Goal: Information Seeking & Learning: Compare options

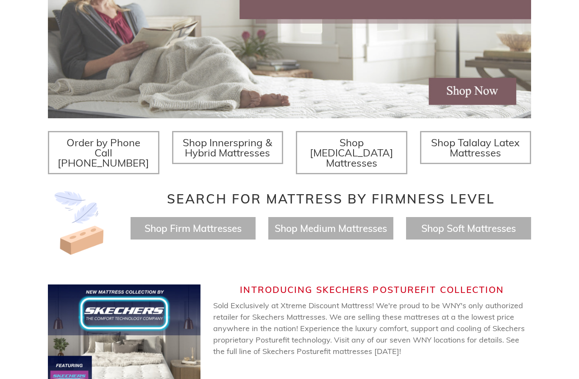
scroll to position [221, 0]
click at [331, 222] on span "Shop Medium Mattresses" at bounding box center [330, 228] width 112 height 12
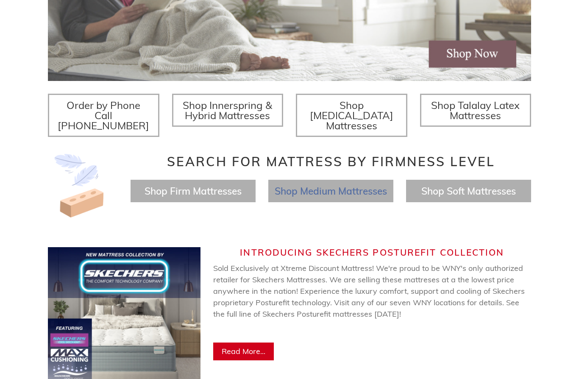
scroll to position [101, 0]
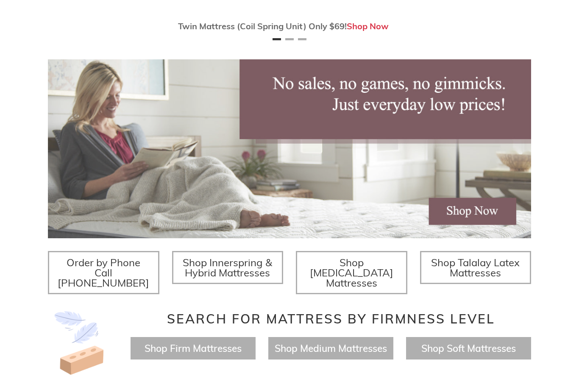
click at [477, 268] on span "Shop Talalay Latex Mattresses" at bounding box center [475, 267] width 89 height 23
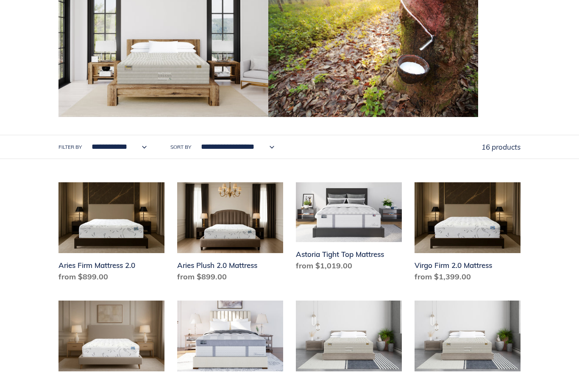
scroll to position [257, 0]
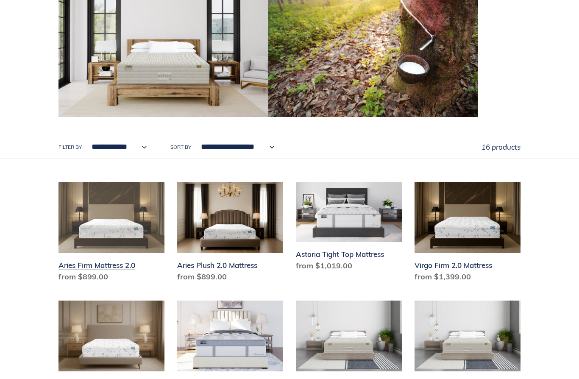
click at [75, 257] on link "Aries Firm Mattress 2.0" at bounding box center [111, 233] width 106 height 103
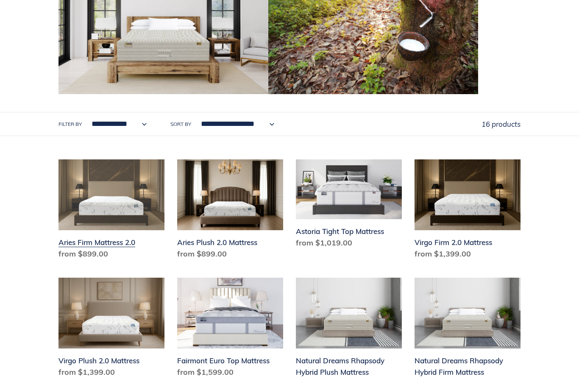
scroll to position [277, 0]
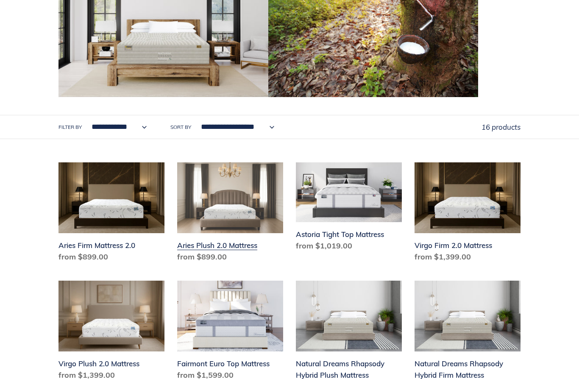
click at [247, 231] on link "Aries Plush 2.0 Mattress" at bounding box center [230, 213] width 106 height 103
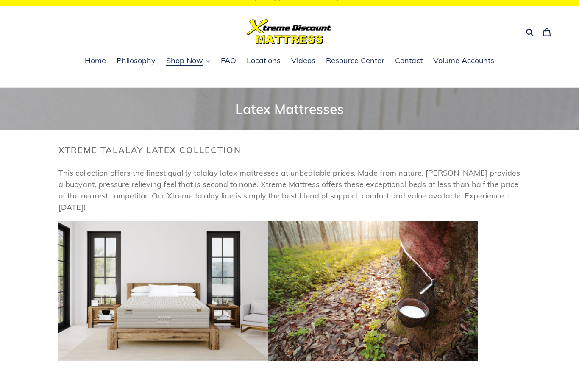
scroll to position [0, 0]
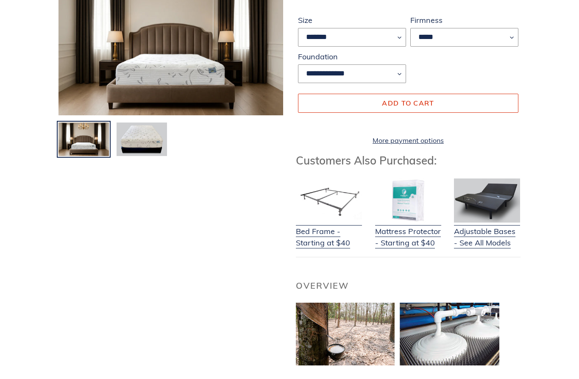
scroll to position [148, 0]
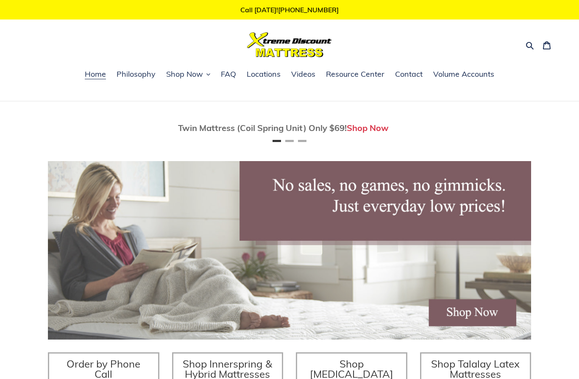
scroll to position [101, 0]
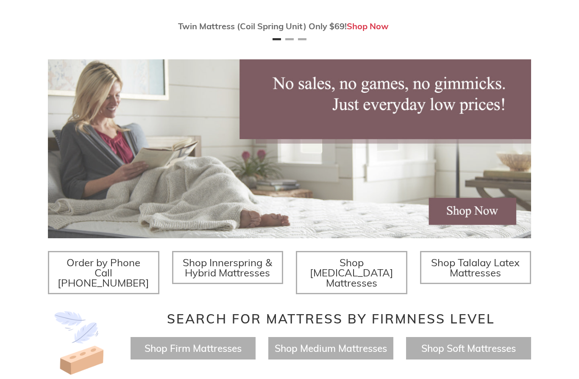
click at [224, 272] on span "Shop Innerspring & Hybrid Mattresses" at bounding box center [227, 267] width 89 height 23
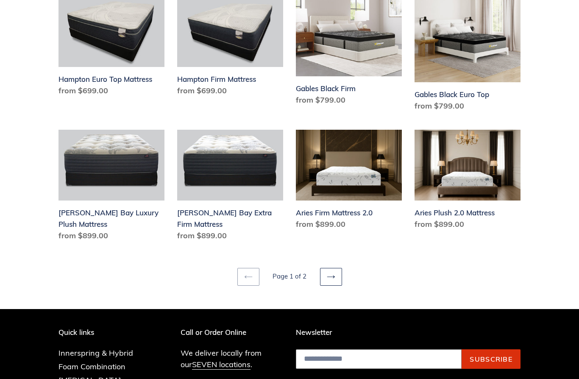
scroll to position [1148, 0]
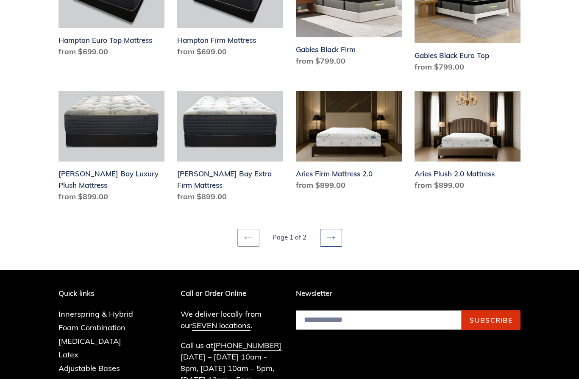
click at [333, 234] on icon at bounding box center [331, 238] width 8 height 8
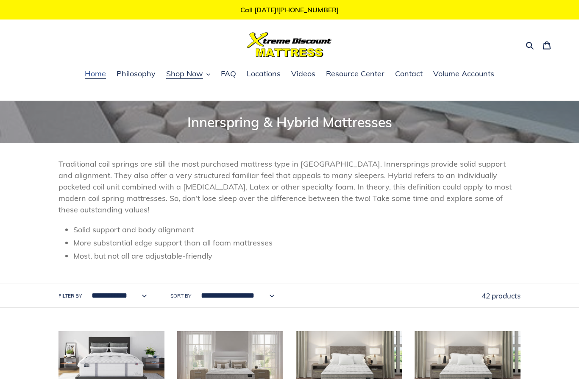
click at [102, 78] on span "Home" at bounding box center [95, 74] width 21 height 10
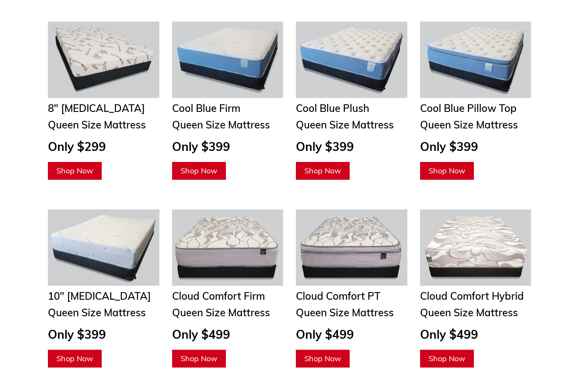
scroll to position [1131, 0]
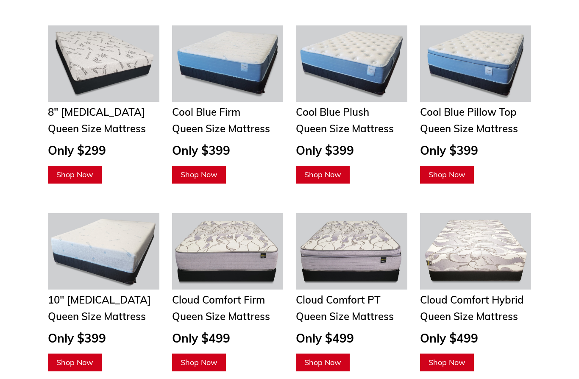
click at [70, 310] on span "Queen Size Mattress" at bounding box center [97, 316] width 98 height 13
click at [70, 253] on img at bounding box center [103, 251] width 111 height 76
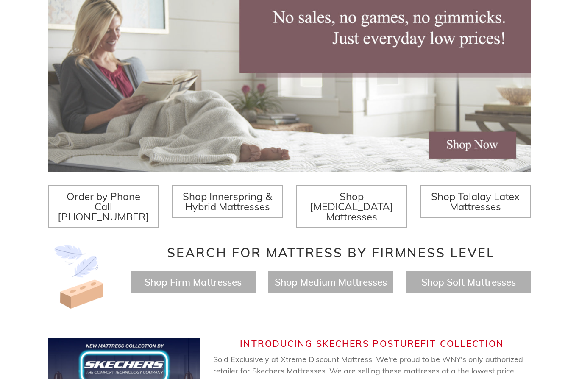
scroll to position [166, 0]
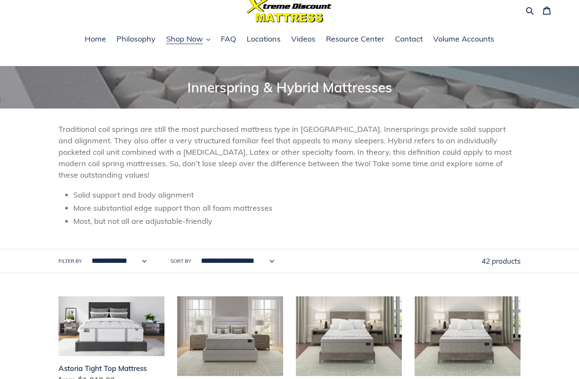
scroll to position [36, 0]
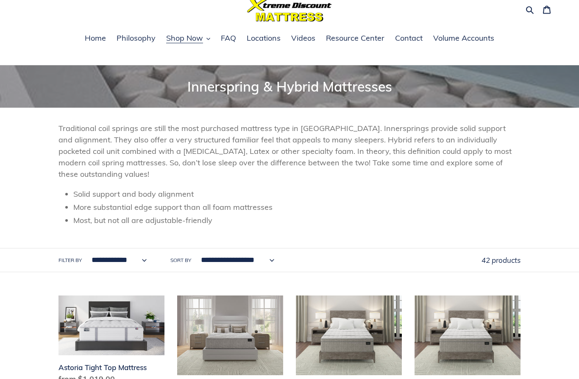
click at [272, 262] on select "**********" at bounding box center [235, 259] width 84 height 23
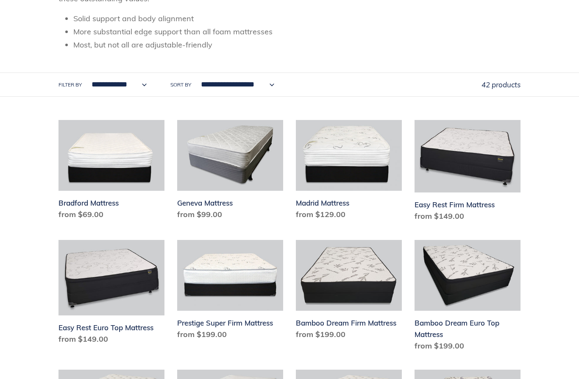
scroll to position [211, 0]
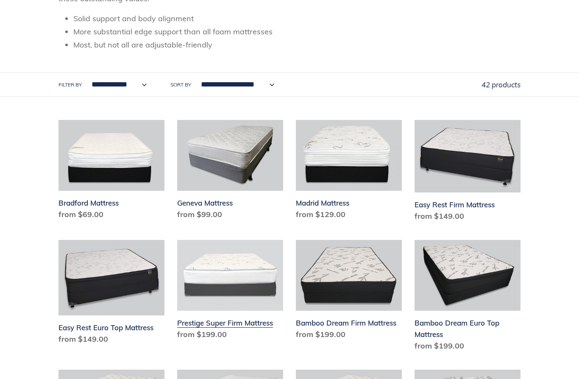
click at [250, 270] on link "Prestige Super Firm Mattress" at bounding box center [230, 291] width 106 height 103
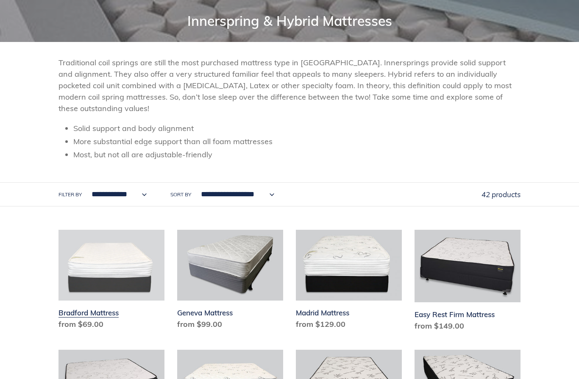
click at [68, 312] on link "Bradford Mattress" at bounding box center [111, 281] width 106 height 103
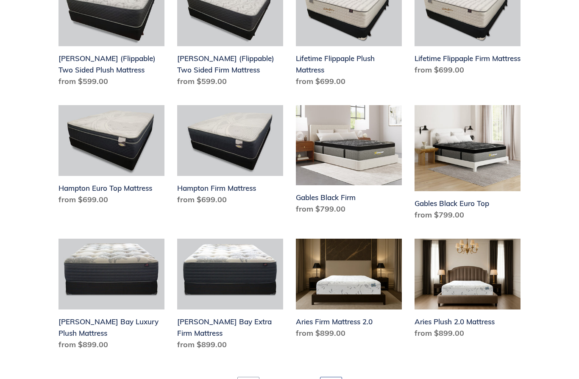
scroll to position [1000, 0]
click at [332, 378] on icon at bounding box center [331, 385] width 8 height 8
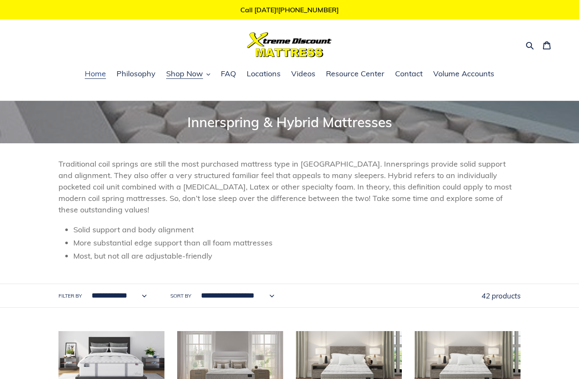
click at [93, 75] on span "Home" at bounding box center [95, 74] width 21 height 10
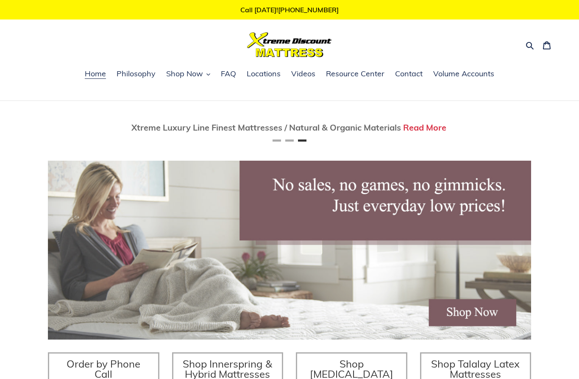
scroll to position [0, 966]
click at [183, 75] on span "Shop Now" at bounding box center [184, 74] width 37 height 10
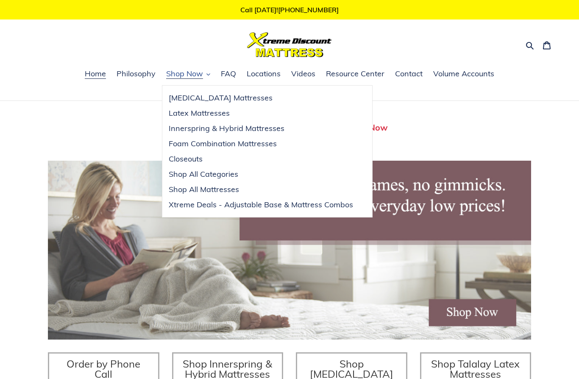
scroll to position [0, 0]
click at [182, 158] on span "Closeouts" at bounding box center [186, 159] width 34 height 10
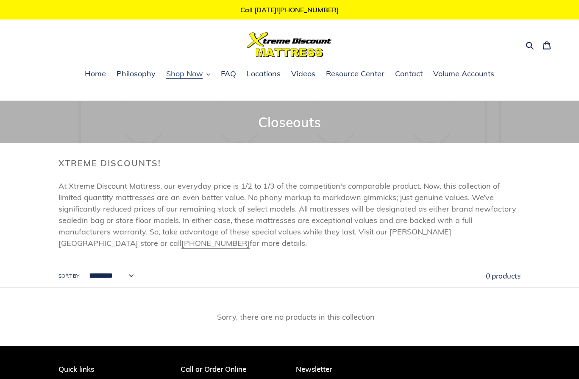
click at [182, 77] on span "Shop Now" at bounding box center [184, 74] width 37 height 10
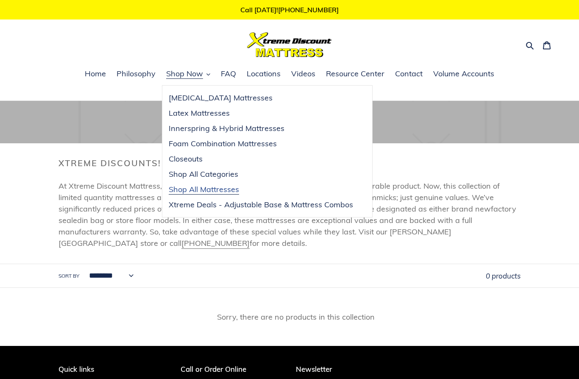
click at [206, 193] on span "Shop All Mattresses" at bounding box center [204, 189] width 70 height 10
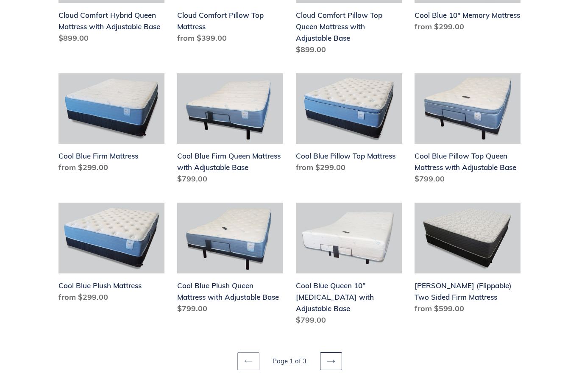
scroll to position [957, 0]
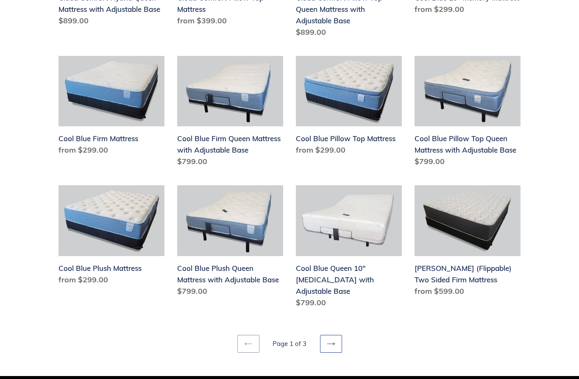
click at [320, 335] on link "Next page" at bounding box center [331, 344] width 22 height 18
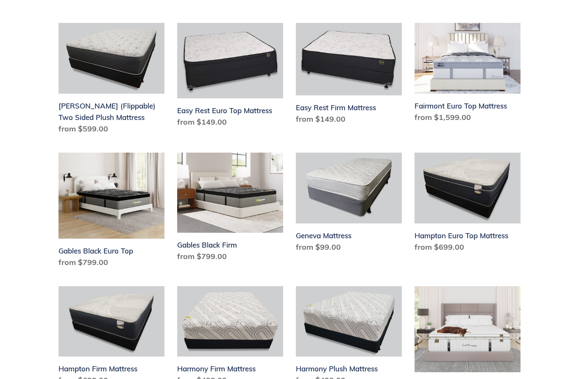
scroll to position [190, 0]
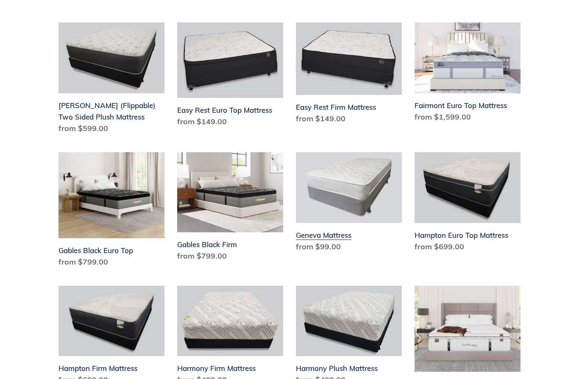
click at [348, 180] on link "Geneva Mattress" at bounding box center [349, 203] width 106 height 103
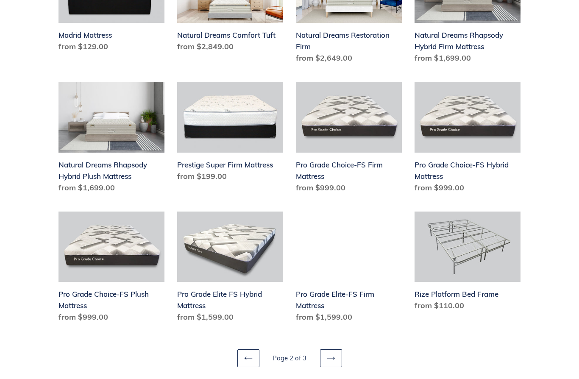
scroll to position [938, 0]
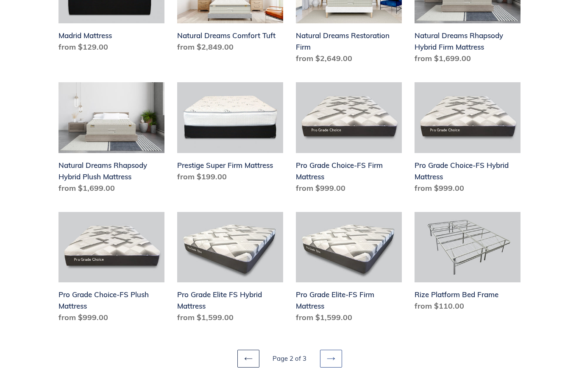
click at [333, 357] on icon at bounding box center [331, 358] width 8 height 8
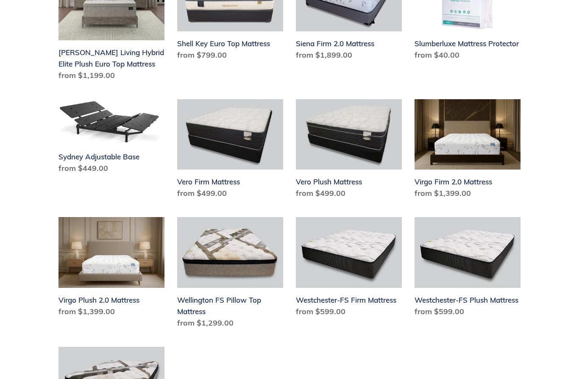
scroll to position [401, 0]
click at [348, 330] on ul "Scott living Anniversary Firm Mattress Scott living Anniversary Firm Mattress R…" at bounding box center [283, 138] width 474 height 652
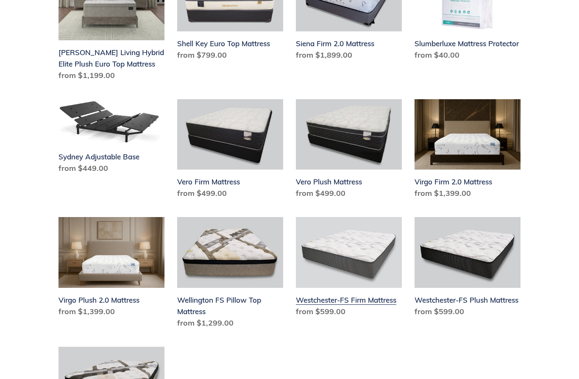
click at [372, 240] on link "Westchester-FS Firm Mattress" at bounding box center [349, 268] width 106 height 103
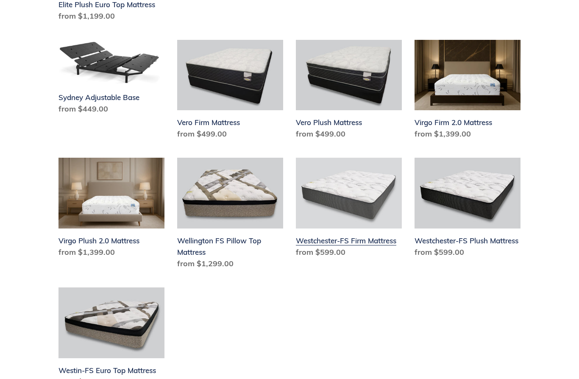
scroll to position [460, 0]
click at [352, 180] on link "Westchester-FS Firm Mattress" at bounding box center [349, 209] width 106 height 103
